Goal: Information Seeking & Learning: Understand process/instructions

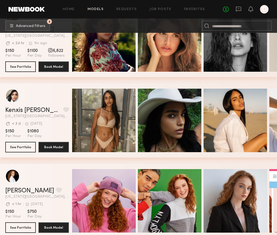
scroll to position [202, 0]
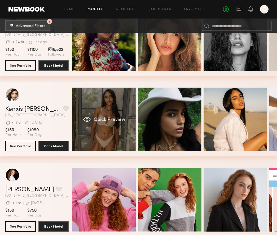
click at [101, 105] on div "Quick Preview" at bounding box center [104, 120] width 64 height 64
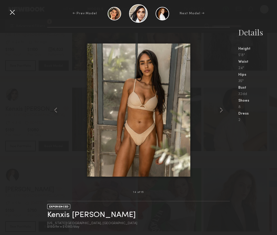
click at [12, 12] on div at bounding box center [12, 12] width 8 height 8
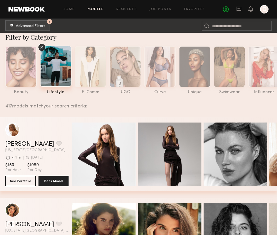
scroll to position [0, 0]
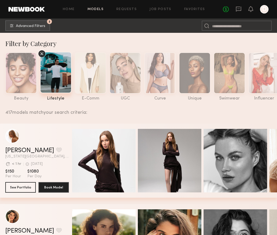
click at [130, 72] on div at bounding box center [124, 72] width 31 height 41
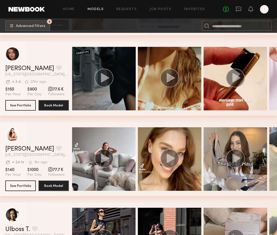
scroll to position [1134, 0]
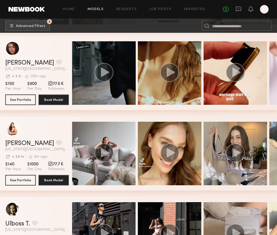
click at [159, 91] on div "grid" at bounding box center [170, 73] width 64 height 64
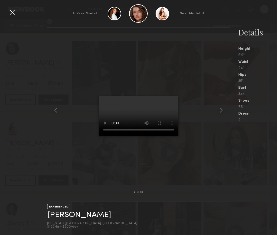
click at [14, 13] on div at bounding box center [12, 12] width 8 height 8
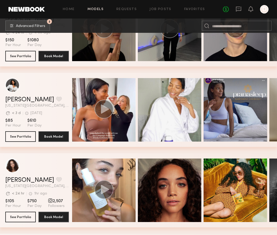
scroll to position [3430, 0]
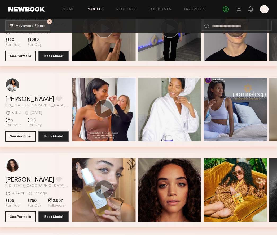
click at [110, 85] on div "grid" at bounding box center [104, 110] width 64 height 64
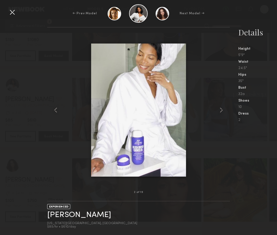
click at [220, 109] on common-icon at bounding box center [221, 110] width 8 height 8
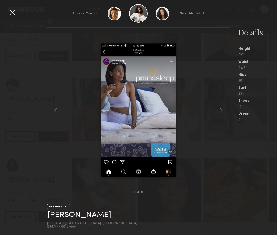
click at [222, 111] on common-icon at bounding box center [221, 110] width 8 height 8
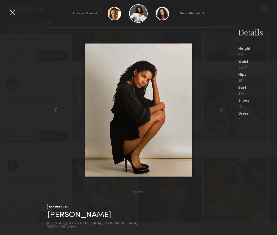
click at [222, 111] on common-icon at bounding box center [221, 110] width 8 height 8
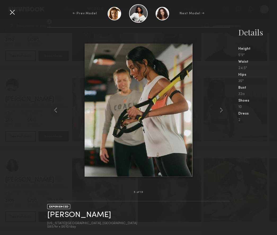
click at [15, 13] on div at bounding box center [12, 12] width 8 height 8
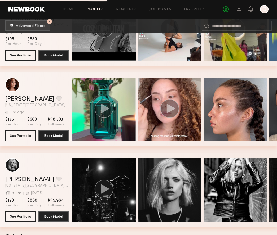
scroll to position [3754, 0]
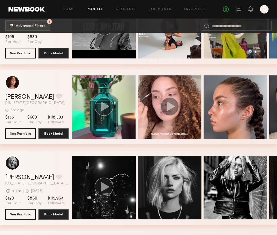
click at [182, 124] on div "grid" at bounding box center [170, 107] width 64 height 64
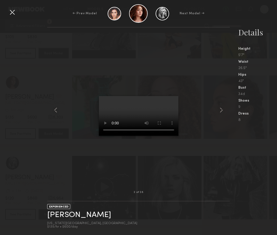
click at [13, 12] on div at bounding box center [12, 12] width 8 height 8
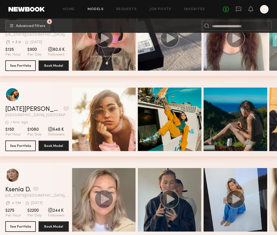
scroll to position [4249, 0]
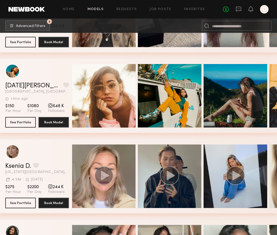
click at [156, 112] on div "Quick Preview" at bounding box center [170, 96] width 64 height 64
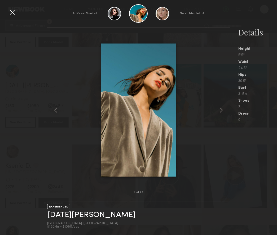
click at [13, 14] on div at bounding box center [12, 12] width 8 height 8
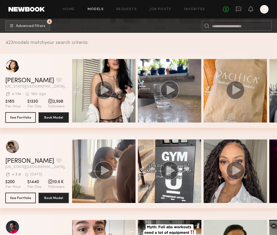
scroll to position [0, 0]
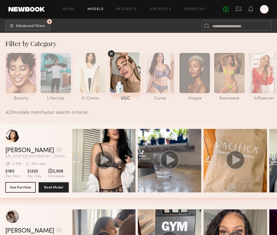
click at [75, 111] on div "423 models match your search criteria:" at bounding box center [138, 109] width 267 height 11
drag, startPoint x: 15, startPoint y: 13, endPoint x: 188, endPoint y: 9, distance: 172.3
click at [188, 9] on link "Favorites" at bounding box center [194, 9] width 21 height 3
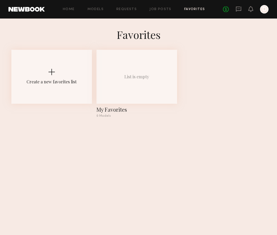
click at [166, 10] on link "Job Posts" at bounding box center [160, 9] width 22 height 3
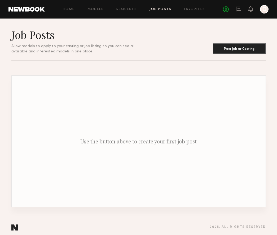
click at [134, 10] on link "Requests" at bounding box center [126, 9] width 20 height 3
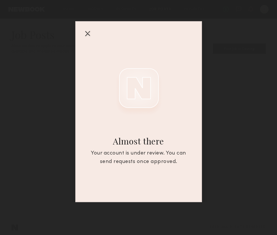
click at [86, 33] on div at bounding box center [87, 33] width 8 height 8
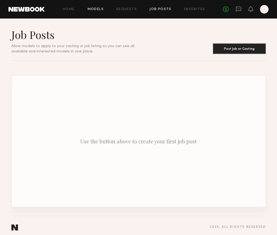
drag, startPoint x: 188, startPoint y: 9, endPoint x: 99, endPoint y: 9, distance: 88.9
click at [99, 9] on link "Models" at bounding box center [95, 9] width 16 height 3
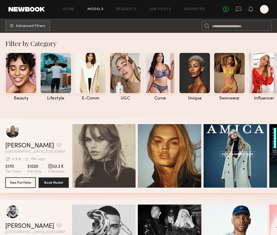
scroll to position [0, 8]
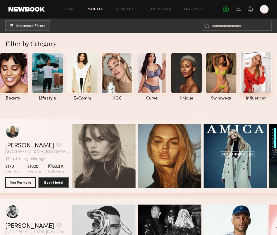
drag, startPoint x: 99, startPoint y: 9, endPoint x: 257, endPoint y: 74, distance: 171.3
click at [257, 74] on div at bounding box center [255, 72] width 31 height 41
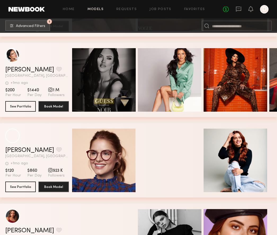
scroll to position [800, 0]
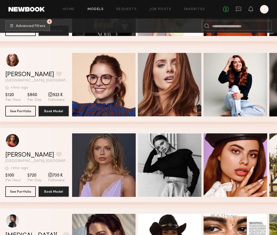
click at [174, 90] on div "Quick Preview" at bounding box center [170, 85] width 64 height 64
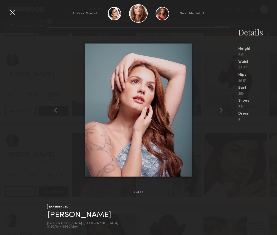
click at [11, 10] on div at bounding box center [12, 12] width 8 height 8
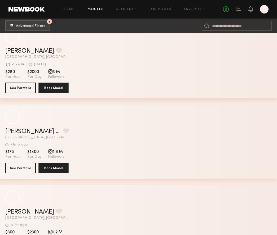
scroll to position [0, 0]
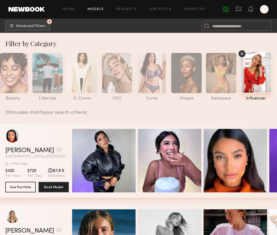
drag, startPoint x: 257, startPoint y: 74, endPoint x: 70, endPoint y: 15, distance: 195.8
click at [70, 16] on header "Home Models Requests Job Posts Favorites Sign Out No fees up to $5,000 D" at bounding box center [138, 9] width 277 height 19
click at [70, 11] on link "Home" at bounding box center [69, 9] width 12 height 3
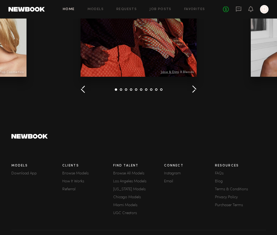
scroll to position [702, 0]
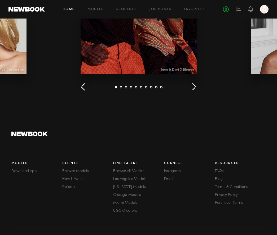
click at [76, 179] on link "How It Works" at bounding box center [87, 179] width 51 height 4
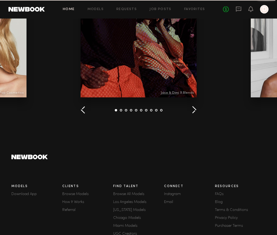
scroll to position [691, 0]
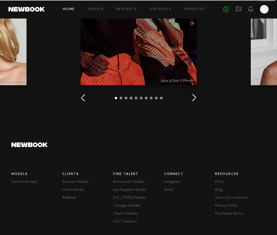
click at [69, 190] on link "How It Works" at bounding box center [87, 190] width 51 height 4
click at [74, 189] on link "How It Works" at bounding box center [87, 190] width 51 height 4
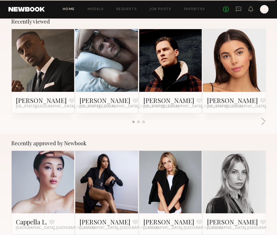
scroll to position [0, 0]
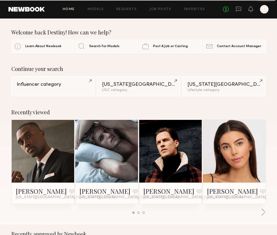
drag, startPoint x: 70, startPoint y: 15, endPoint x: 25, endPoint y: 9, distance: 46.3
click at [25, 9] on link at bounding box center [26, 9] width 36 height 5
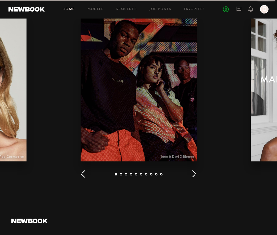
scroll to position [719, 0]
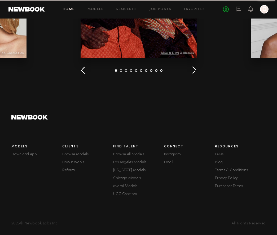
click at [76, 162] on link "How It Works" at bounding box center [87, 163] width 51 height 4
click at [73, 162] on link "How It Works" at bounding box center [87, 163] width 51 height 4
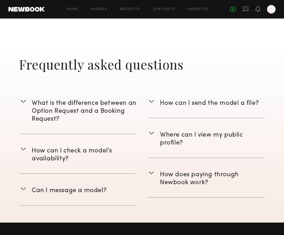
scroll to position [1312, 0]
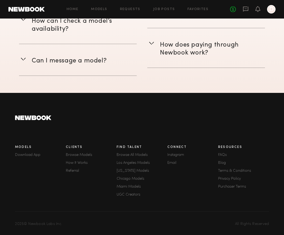
drag, startPoint x: 25, startPoint y: 9, endPoint x: 83, endPoint y: 164, distance: 165.6
click at [83, 164] on link "How It Works" at bounding box center [91, 163] width 51 height 4
click at [77, 162] on link "How It Works" at bounding box center [91, 163] width 51 height 4
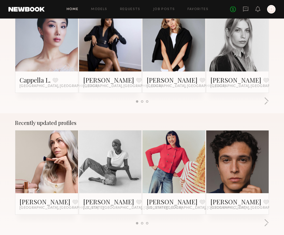
scroll to position [719, 0]
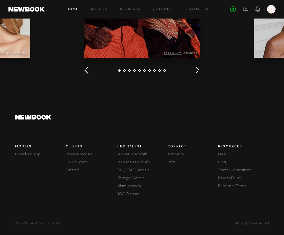
click at [77, 163] on link "How It Works" at bounding box center [91, 163] width 51 height 4
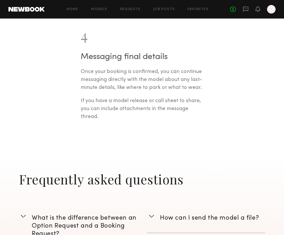
scroll to position [1067, 0]
click at [98, 116] on p "If you have a model release or call sheet to share, you can include attachments…" at bounding box center [142, 109] width 123 height 24
drag, startPoint x: 83, startPoint y: 164, endPoint x: 81, endPoint y: 70, distance: 94.2
click at [81, 70] on section "Once your booking is confirmed, you can continue messaging directly with the mo…" at bounding box center [142, 94] width 123 height 53
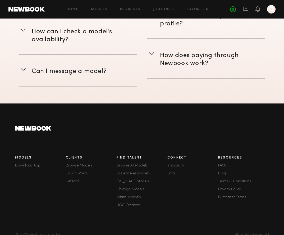
scroll to position [1300, 0]
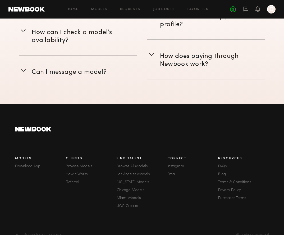
drag, startPoint x: 81, startPoint y: 70, endPoint x: 222, endPoint y: 165, distance: 169.9
click at [222, 165] on link "FAQs" at bounding box center [243, 167] width 51 height 4
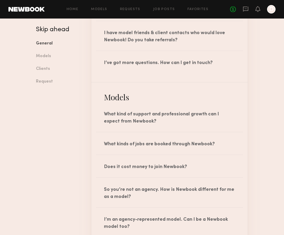
scroll to position [242, 0]
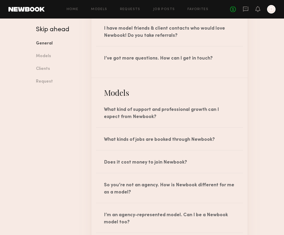
click at [180, 139] on div "What kinds of jobs are booked through Newbook?" at bounding box center [169, 139] width 157 height 22
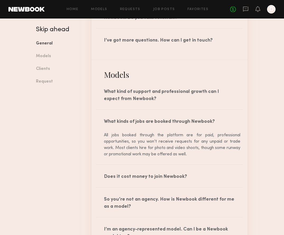
scroll to position [261, 0]
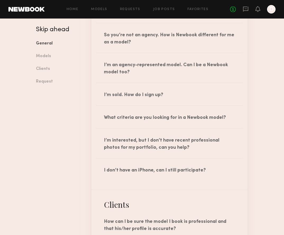
scroll to position [425, 0]
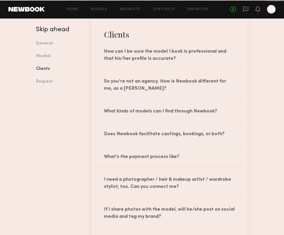
scroll to position [595, 0]
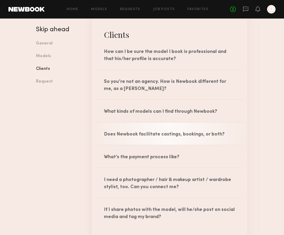
drag, startPoint x: 222, startPoint y: 165, endPoint x: 220, endPoint y: 134, distance: 30.5
click at [220, 134] on div "Does Newbook facilitate castings, bookings, or both?" at bounding box center [169, 134] width 157 height 22
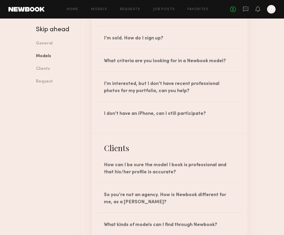
scroll to position [457, 0]
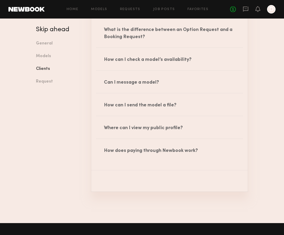
scroll to position [868, 0]
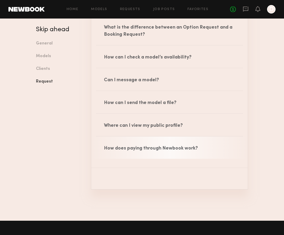
drag, startPoint x: 220, startPoint y: 134, endPoint x: 162, endPoint y: 148, distance: 59.1
click at [162, 148] on div "How does paying through Newbook work?" at bounding box center [169, 148] width 157 height 22
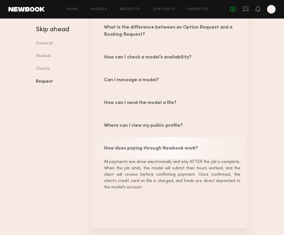
click at [161, 106] on div "How can I send the model a file?" at bounding box center [169, 102] width 157 height 22
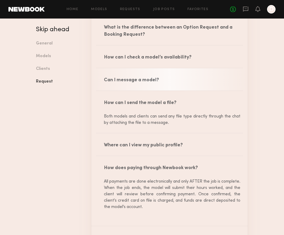
drag, startPoint x: 162, startPoint y: 148, endPoint x: 157, endPoint y: 80, distance: 68.2
click at [157, 80] on div "Can I message a model?" at bounding box center [169, 79] width 157 height 22
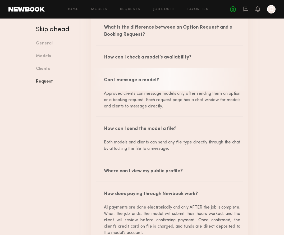
click at [162, 58] on div "How can I check a model’s availability?" at bounding box center [169, 57] width 157 height 22
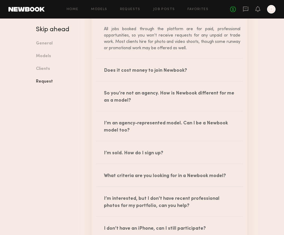
scroll to position [245, 0]
